Goal: Find specific page/section: Find specific page/section

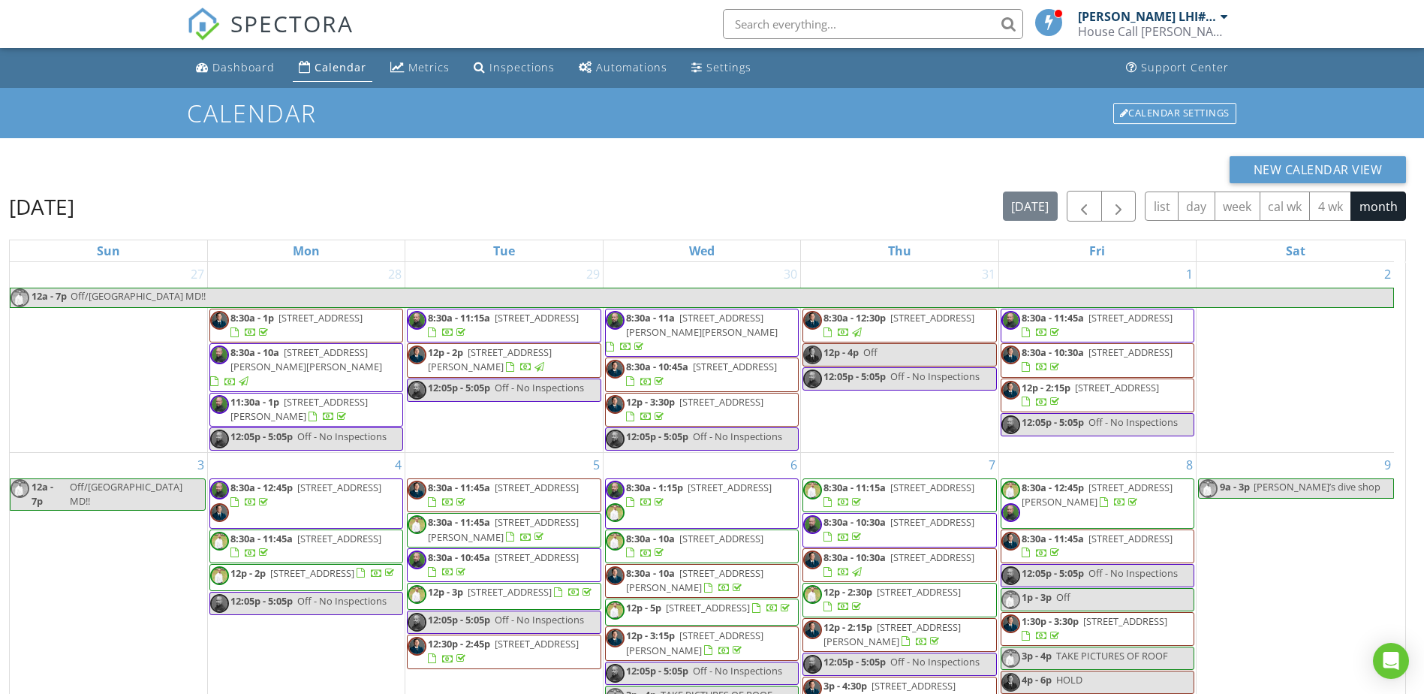
click at [330, 68] on div "Calendar" at bounding box center [341, 67] width 52 height 14
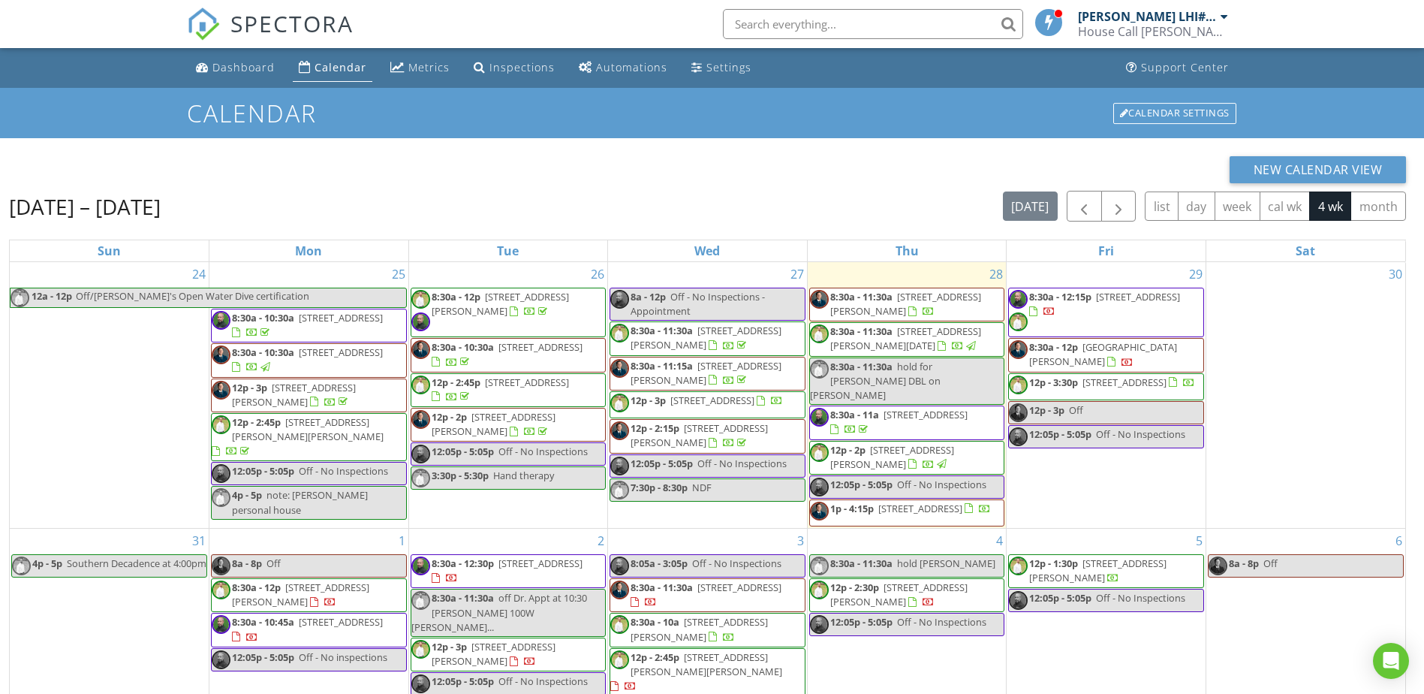
click at [843, 23] on input "text" at bounding box center [873, 24] width 300 height 30
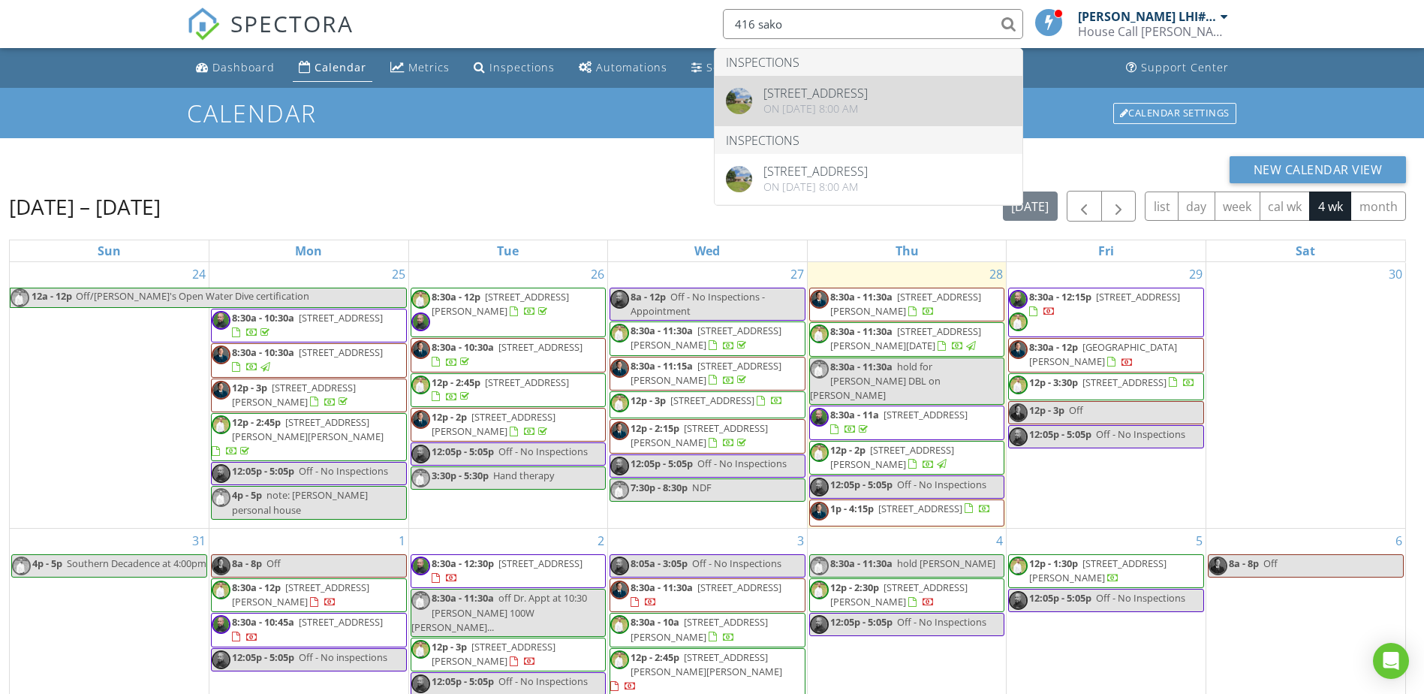
type input "416 sako"
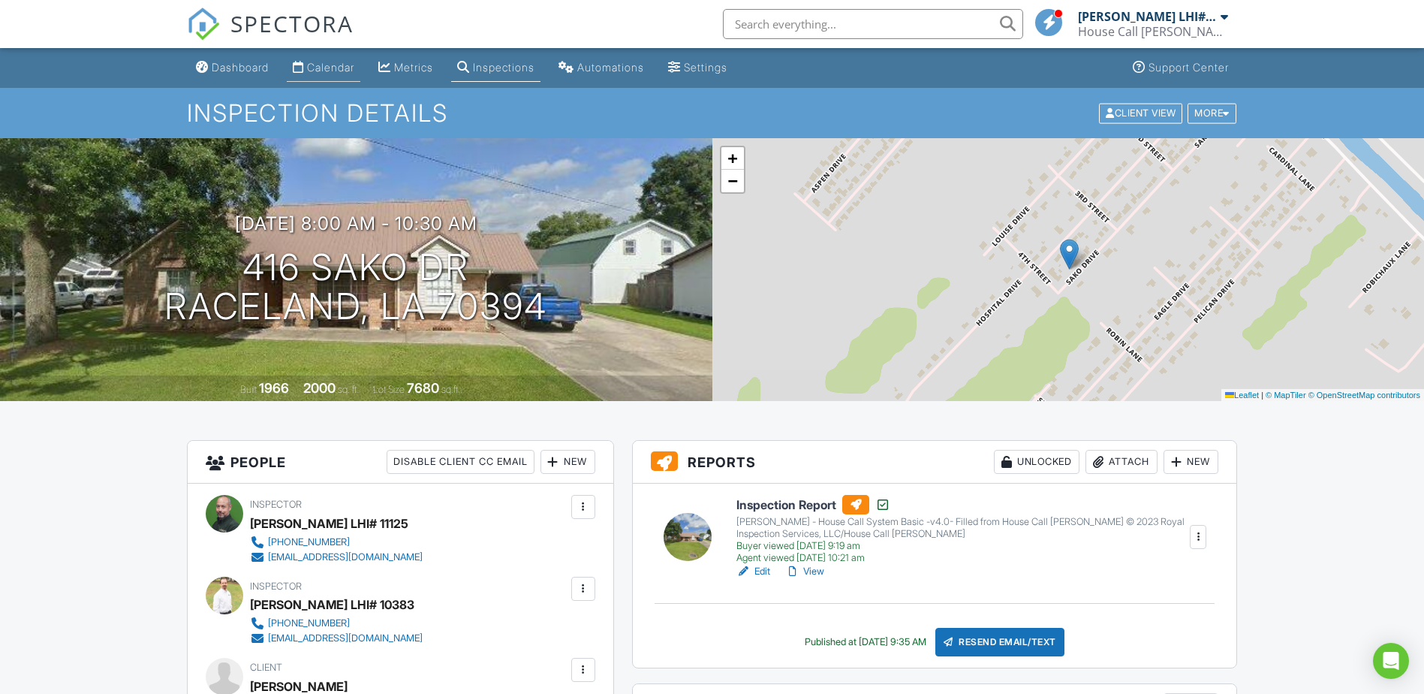
click at [321, 65] on div "Calendar" at bounding box center [330, 67] width 47 height 13
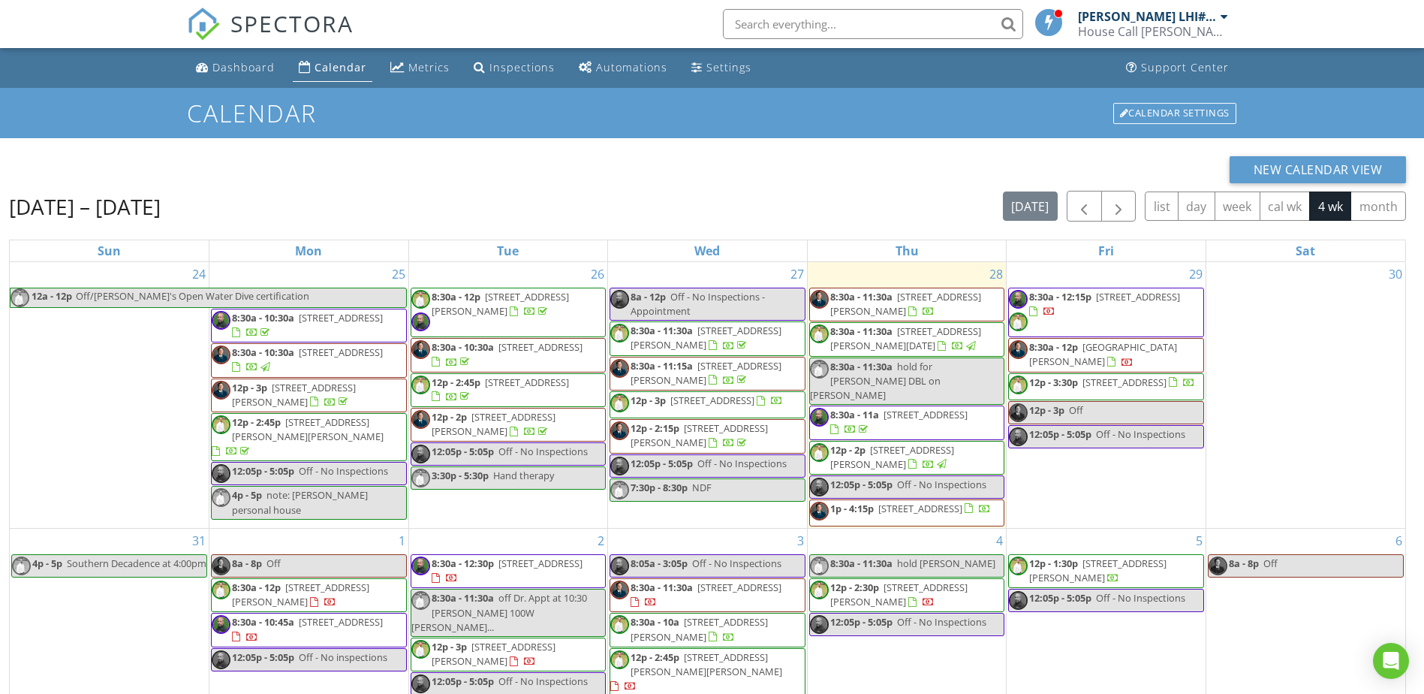
type input "1"
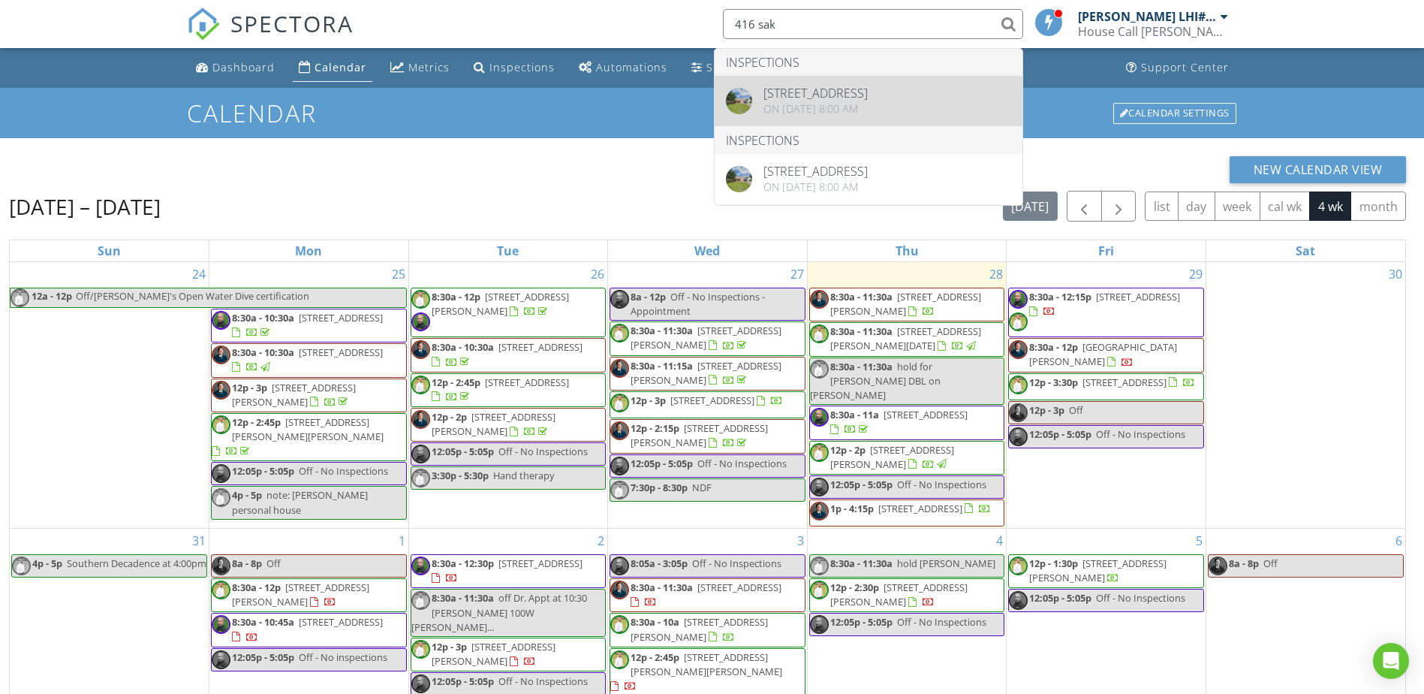
type input "416 sak"
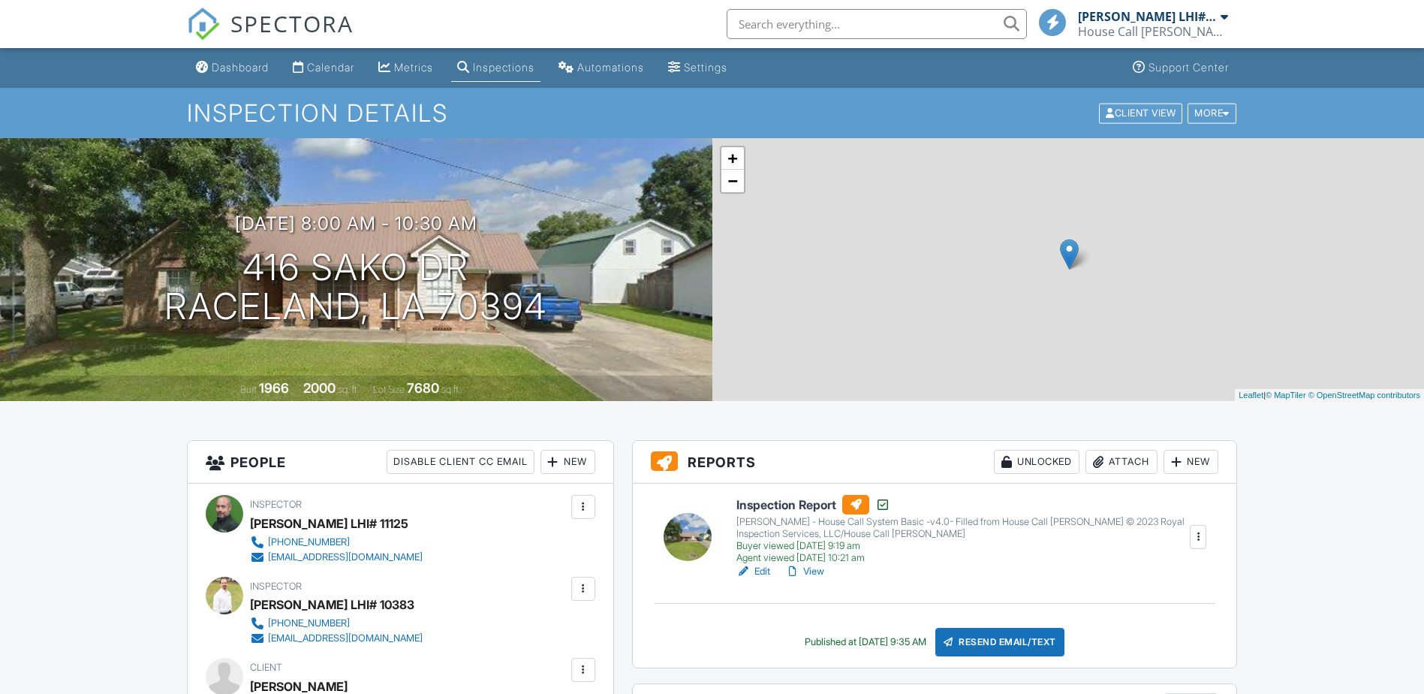
click at [810, 569] on link "View" at bounding box center [804, 571] width 39 height 15
